Goal: Book appointment/travel/reservation

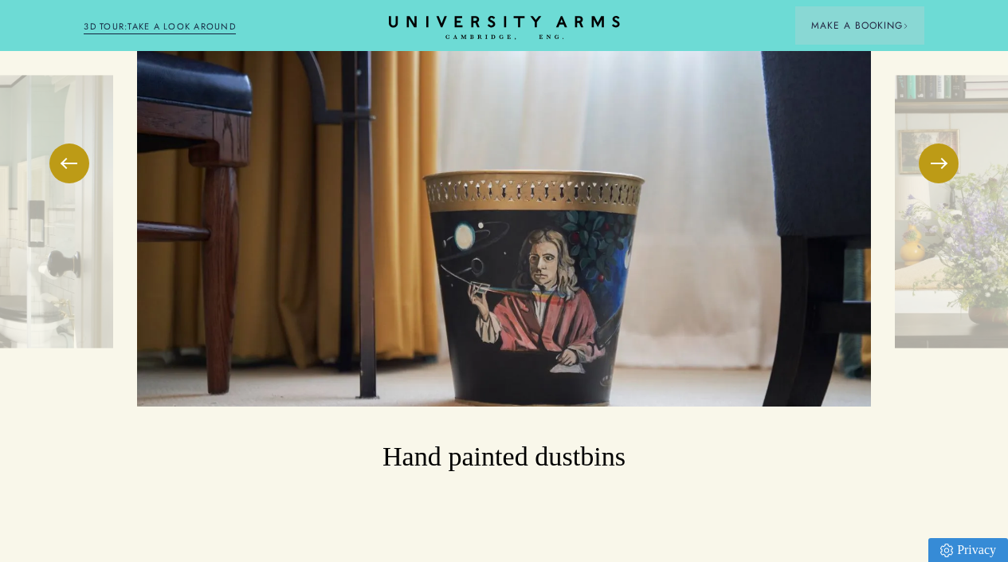
scroll to position [2222, 0]
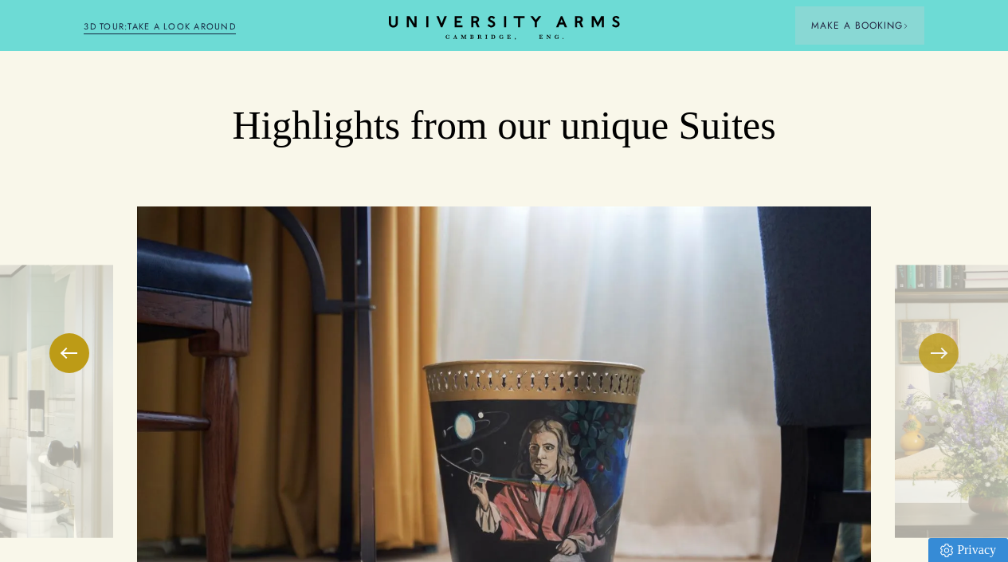
click at [942, 333] on button at bounding box center [939, 353] width 40 height 40
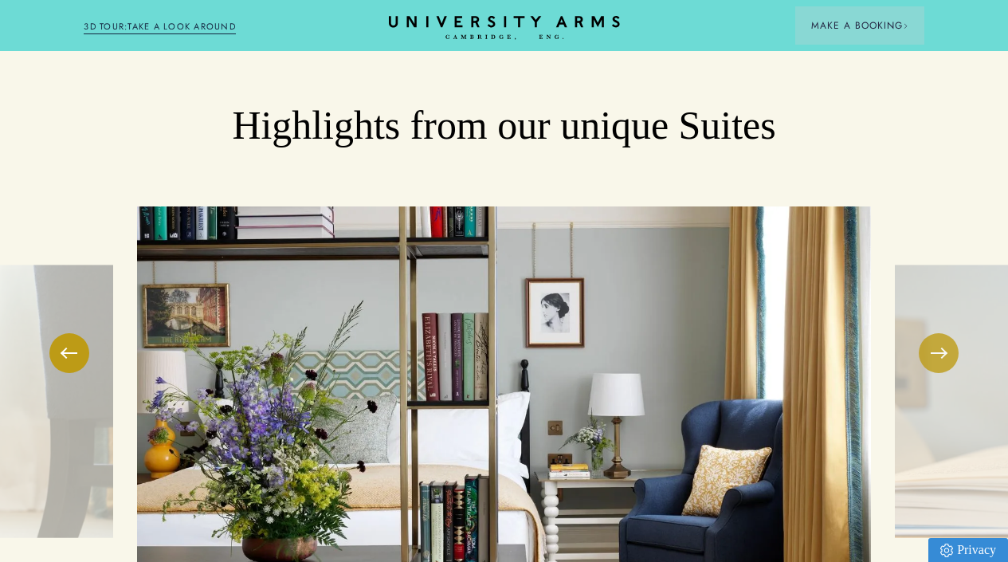
click at [942, 333] on button at bounding box center [939, 353] width 40 height 40
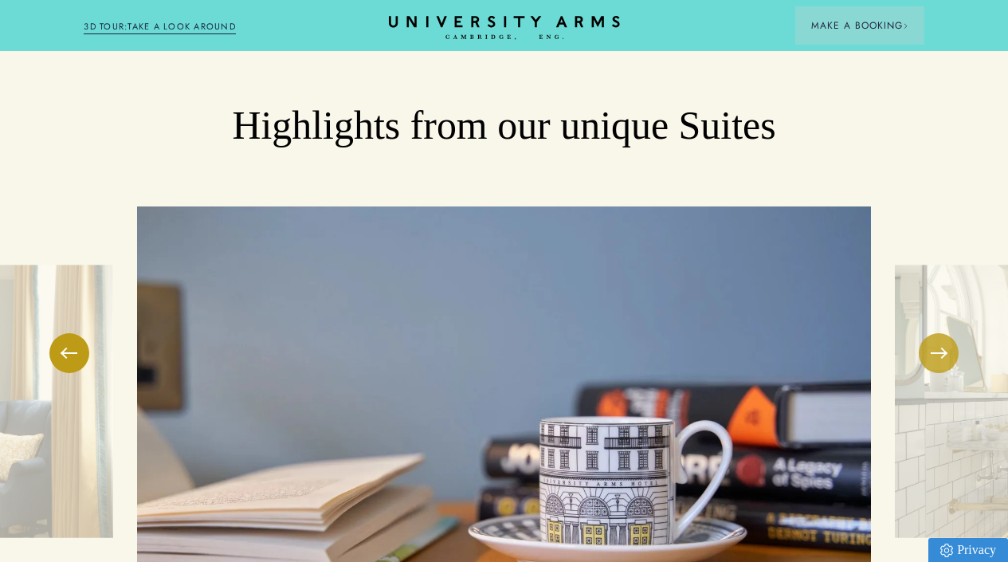
click at [942, 333] on button at bounding box center [939, 353] width 40 height 40
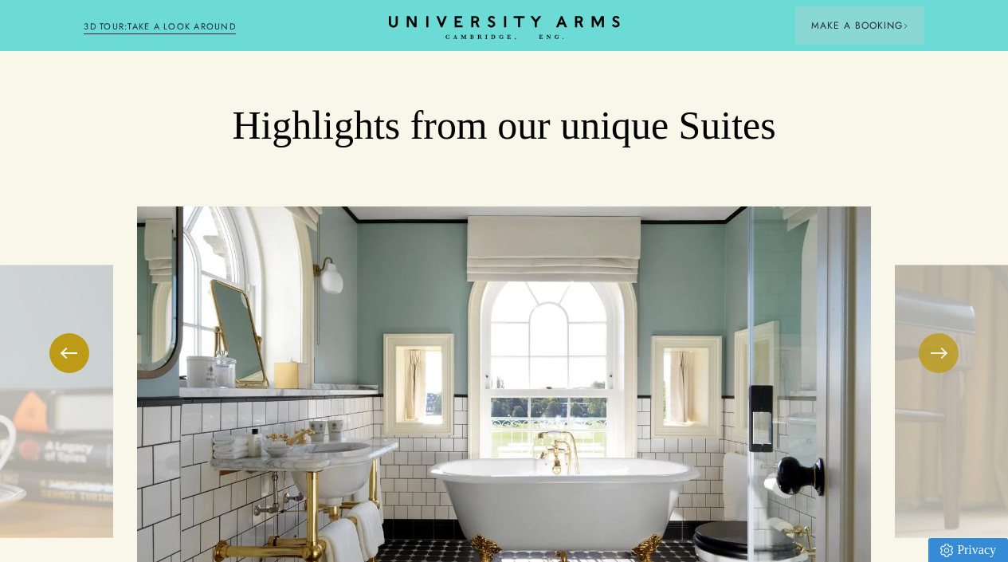
click at [942, 333] on button at bounding box center [939, 353] width 40 height 40
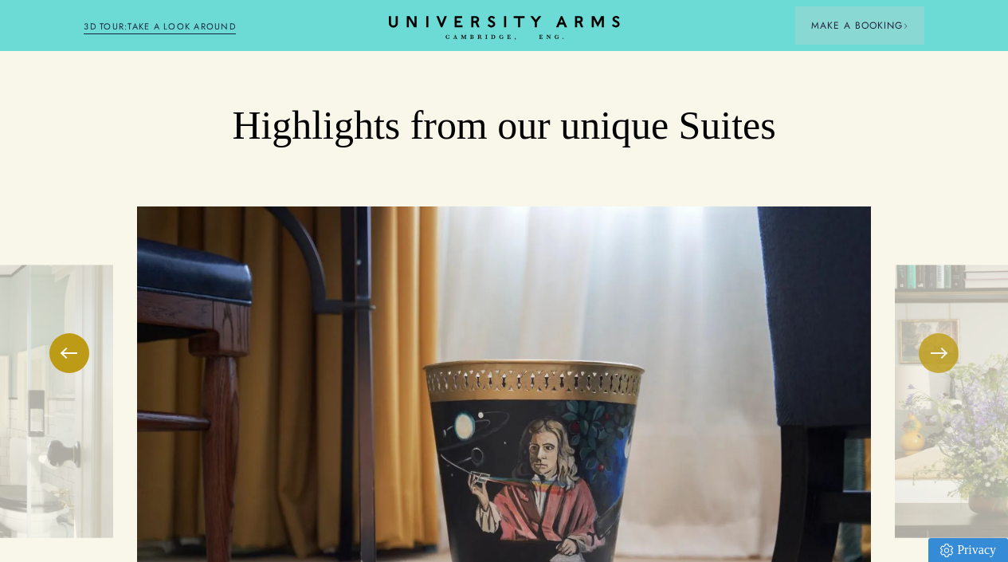
click at [942, 333] on button at bounding box center [939, 353] width 40 height 40
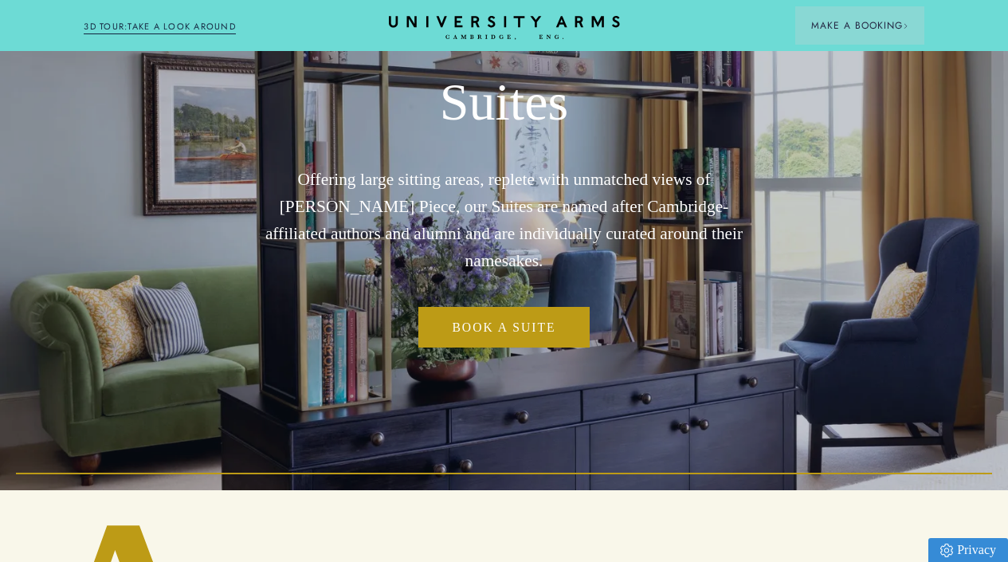
scroll to position [0, 0]
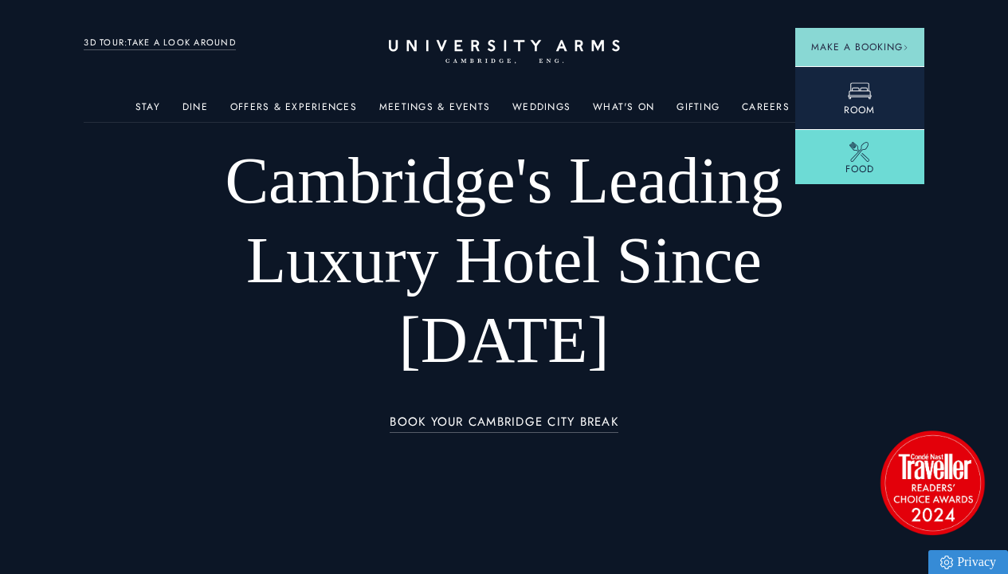
click at [863, 92] on icon at bounding box center [860, 91] width 24 height 24
